Goal: Task Accomplishment & Management: Manage account settings

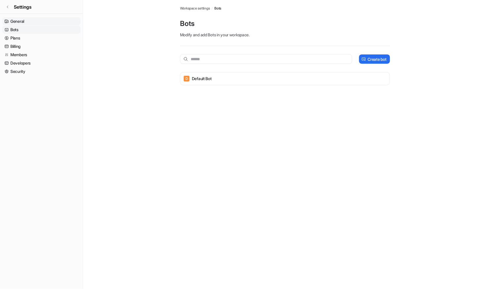
click at [20, 18] on link "General" at bounding box center [41, 21] width 78 height 8
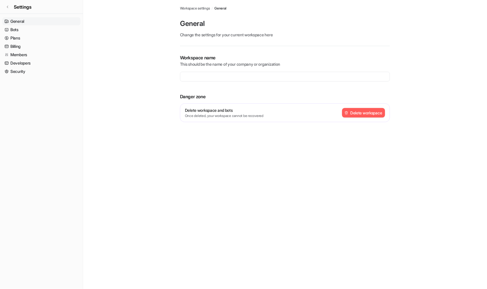
type input "**********"
click at [16, 40] on link "Plans" at bounding box center [41, 38] width 78 height 8
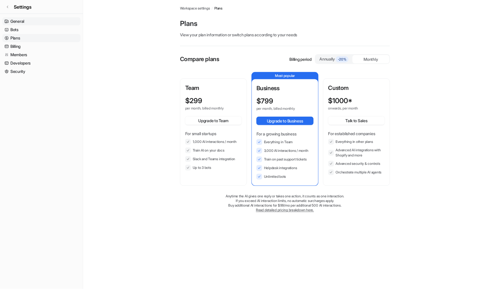
click at [12, 18] on link "General" at bounding box center [41, 21] width 78 height 8
